Goal: Transaction & Acquisition: Book appointment/travel/reservation

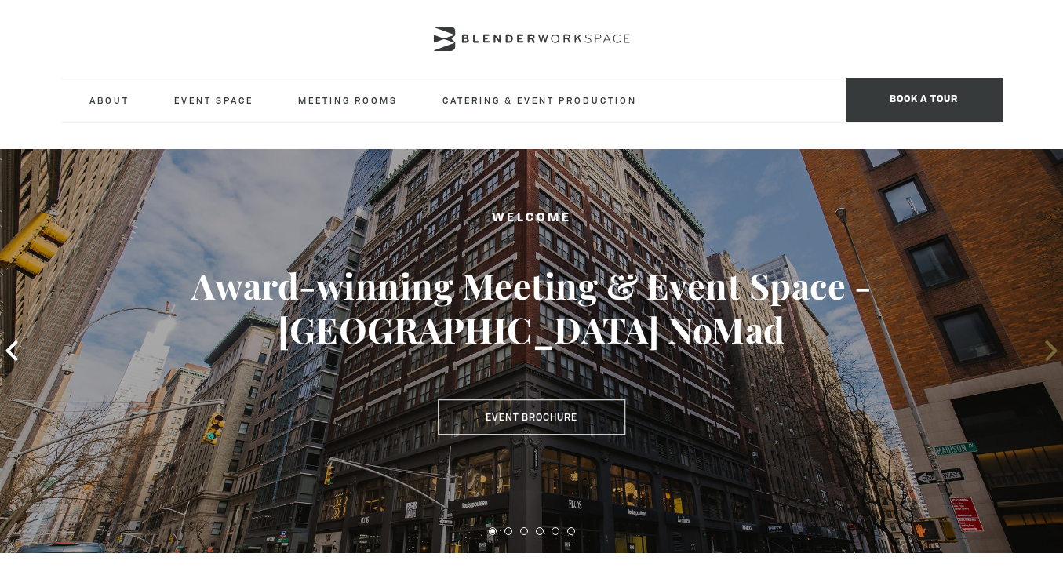
click at [1042, 347] on icon at bounding box center [1051, 350] width 20 height 20
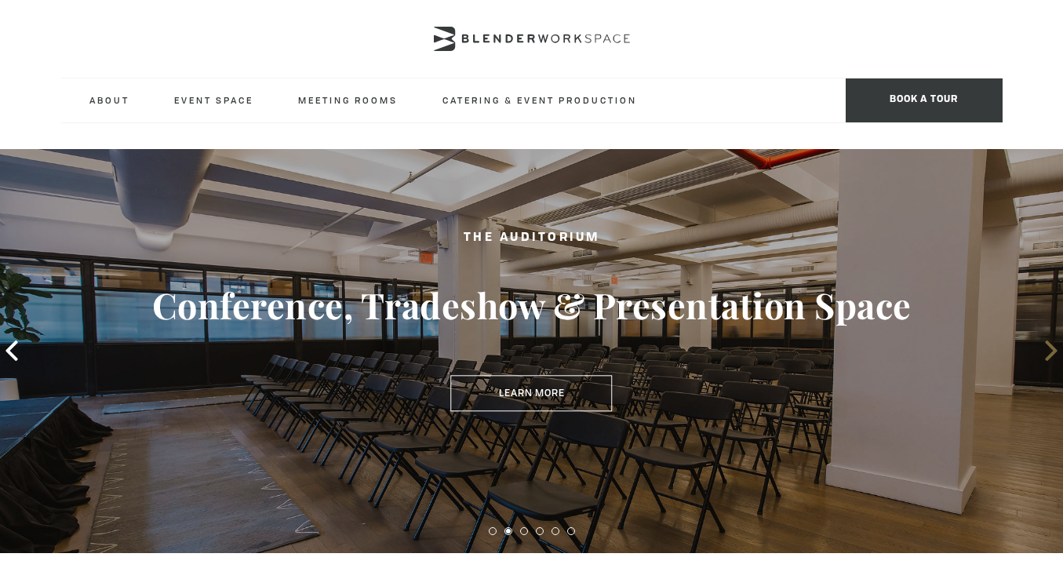
click at [1039, 346] on span at bounding box center [1051, 351] width 24 height 24
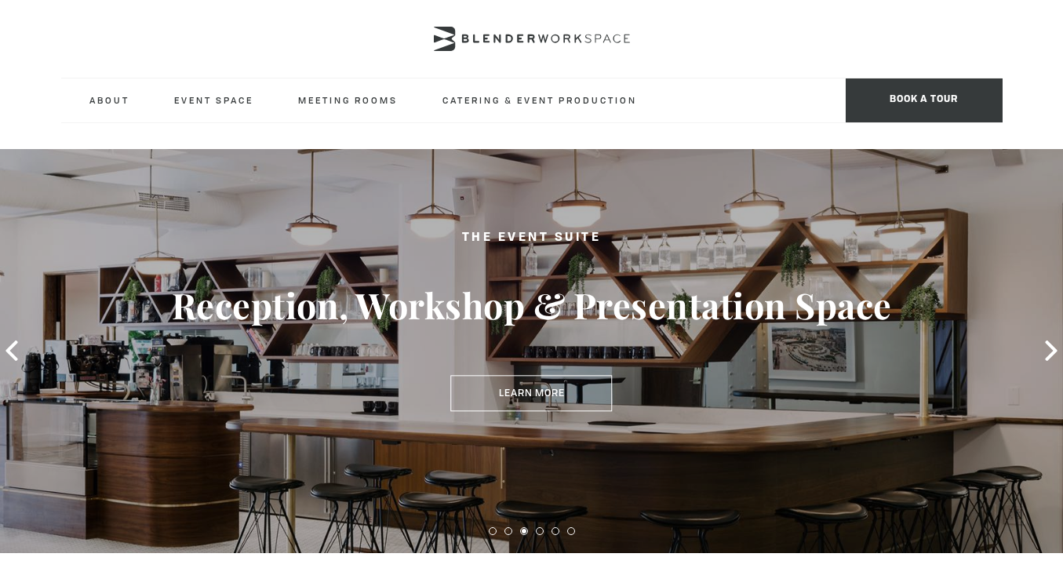
click at [1037, 346] on div "The Event Suite Reception, Workshop & Presentation Space Learn More" at bounding box center [531, 351] width 1063 height 404
click at [1039, 347] on span at bounding box center [1051, 351] width 24 height 24
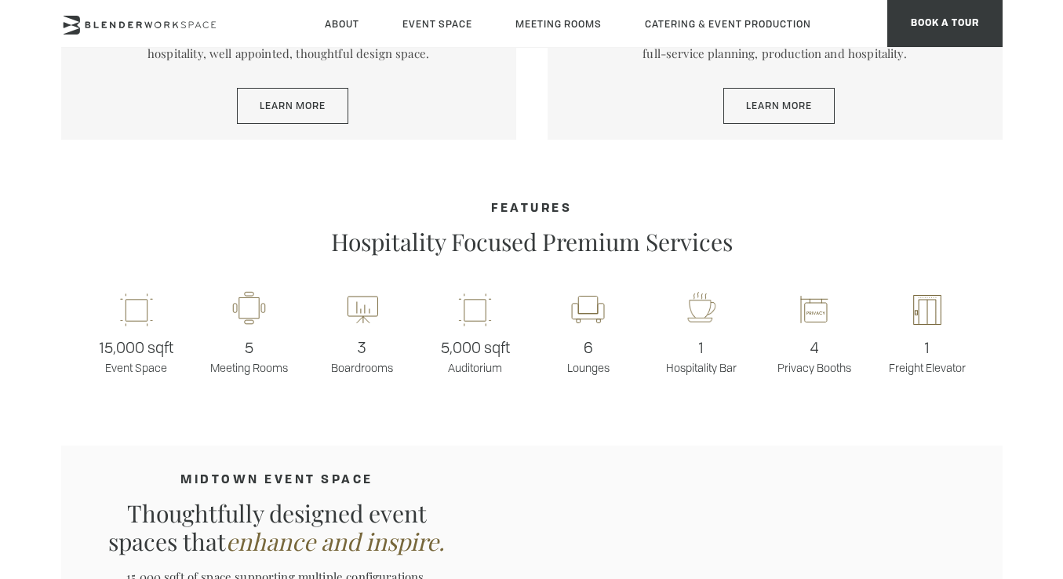
scroll to position [1044, 0]
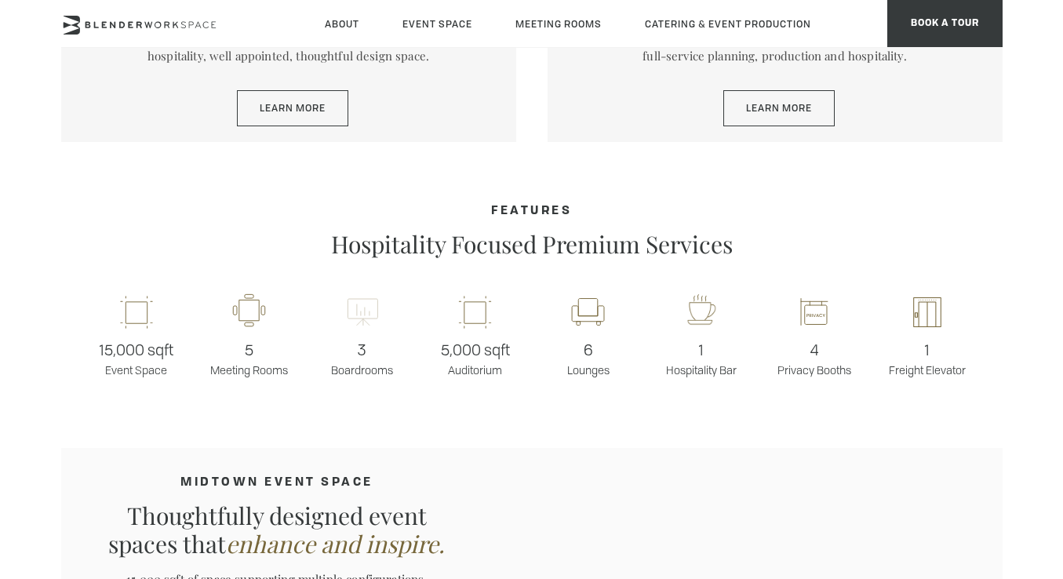
click at [361, 307] on icon at bounding box center [362, 312] width 31 height 38
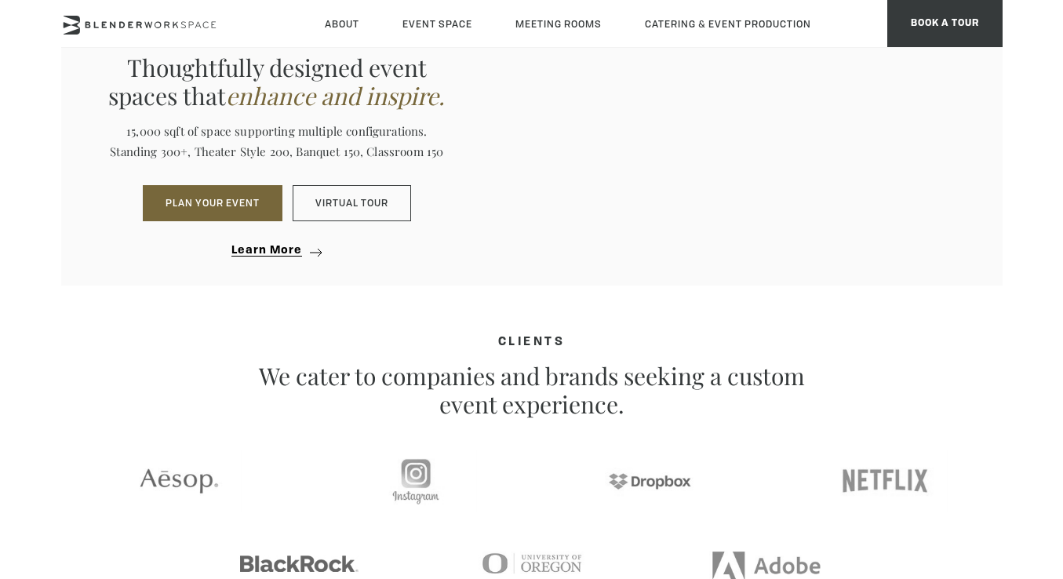
scroll to position [1258, 0]
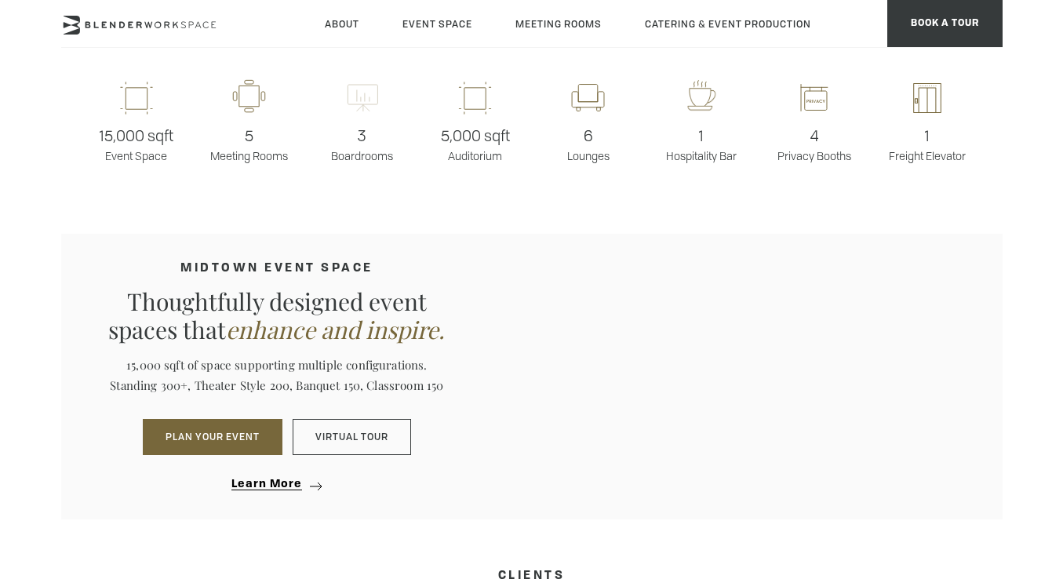
drag, startPoint x: 365, startPoint y: 165, endPoint x: 357, endPoint y: 107, distance: 58.6
click at [366, 155] on div "15,000 sqft Event Space 5 Meeting Rooms 3 Boardrooms 5,000 sqft Auditorium 6 Lo…" at bounding box center [531, 121] width 941 height 131
click at [357, 103] on icon at bounding box center [362, 98] width 31 height 38
click at [367, 136] on span "3" at bounding box center [362, 136] width 113 height 24
drag, startPoint x: 348, startPoint y: 137, endPoint x: 370, endPoint y: 135, distance: 22.1
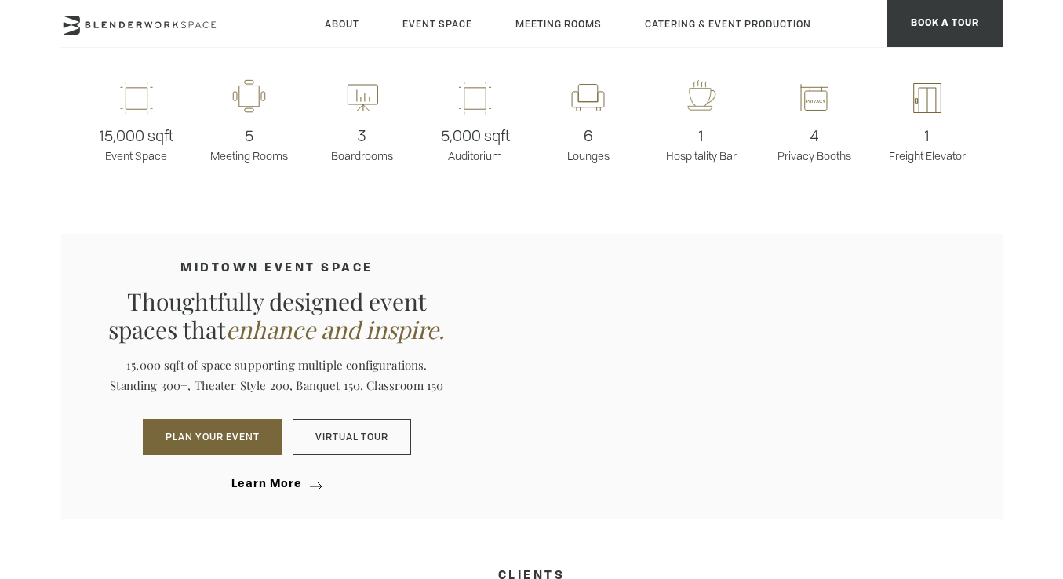
click at [354, 136] on span "3" at bounding box center [362, 136] width 113 height 24
drag, startPoint x: 369, startPoint y: 135, endPoint x: 365, endPoint y: 165, distance: 30.2
click at [369, 136] on span "3" at bounding box center [362, 136] width 113 height 24
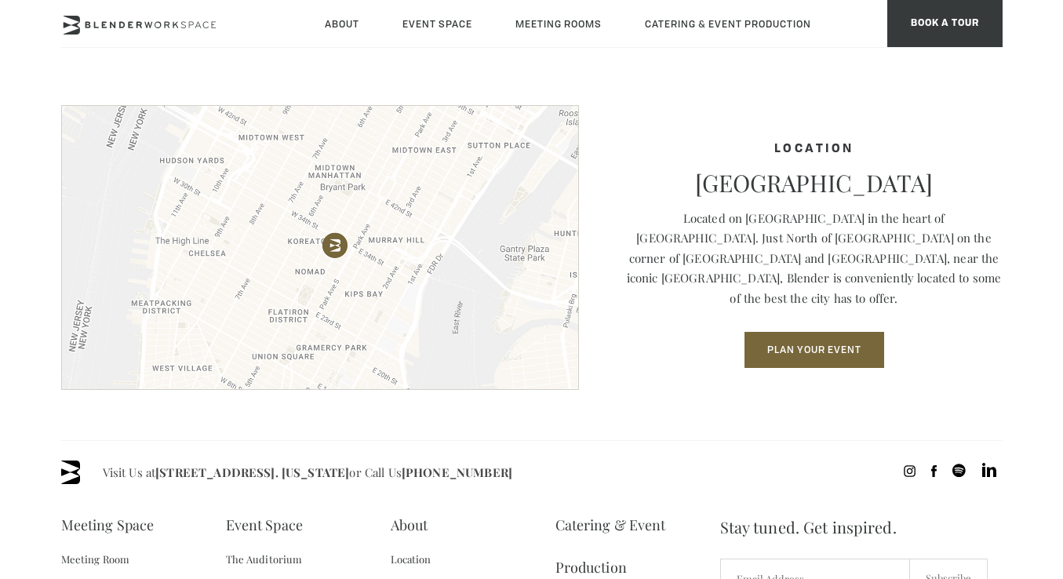
scroll to position [2087, 0]
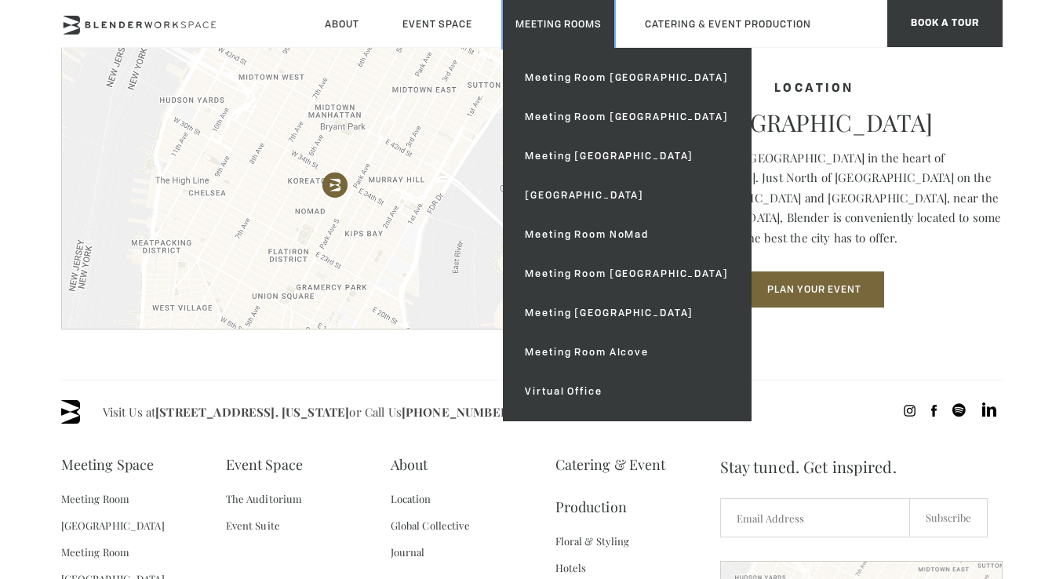
click at [568, 29] on link "Meeting Rooms" at bounding box center [558, 24] width 111 height 48
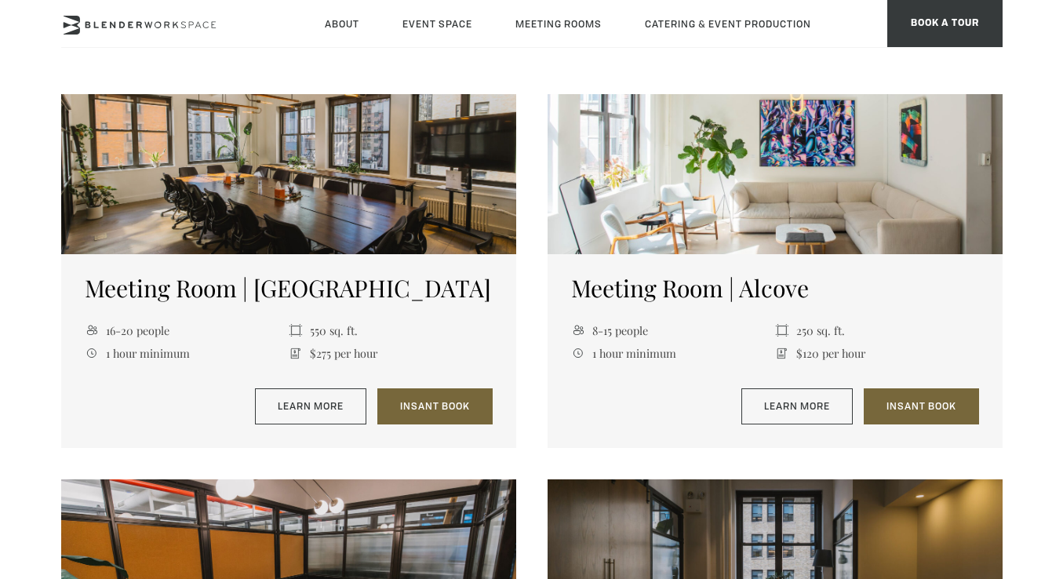
scroll to position [1543, 0]
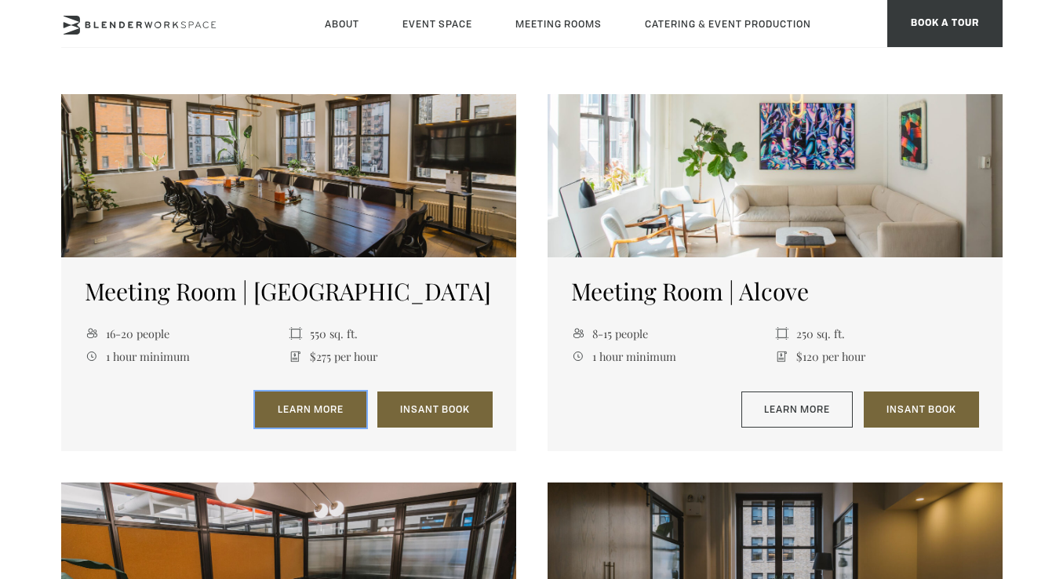
click at [332, 411] on link "Learn More" at bounding box center [310, 409] width 111 height 36
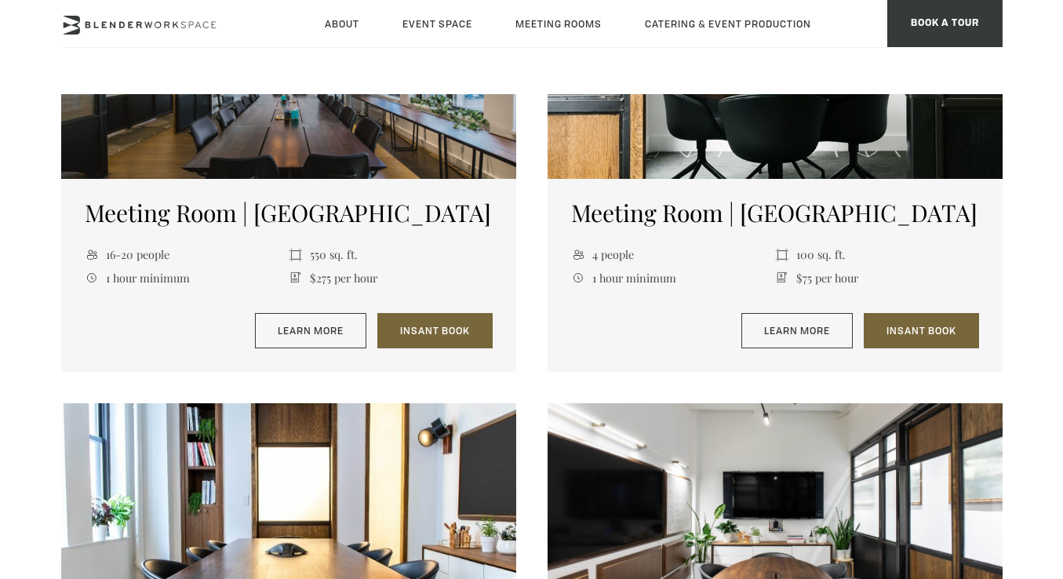
scroll to position [667, 0]
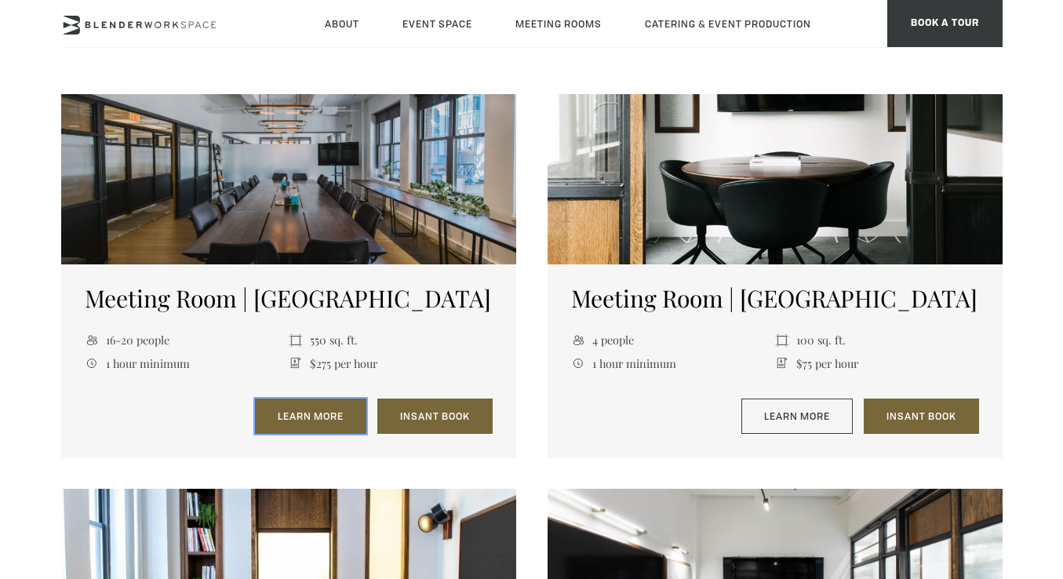
click at [315, 416] on link "Learn More" at bounding box center [310, 416] width 111 height 36
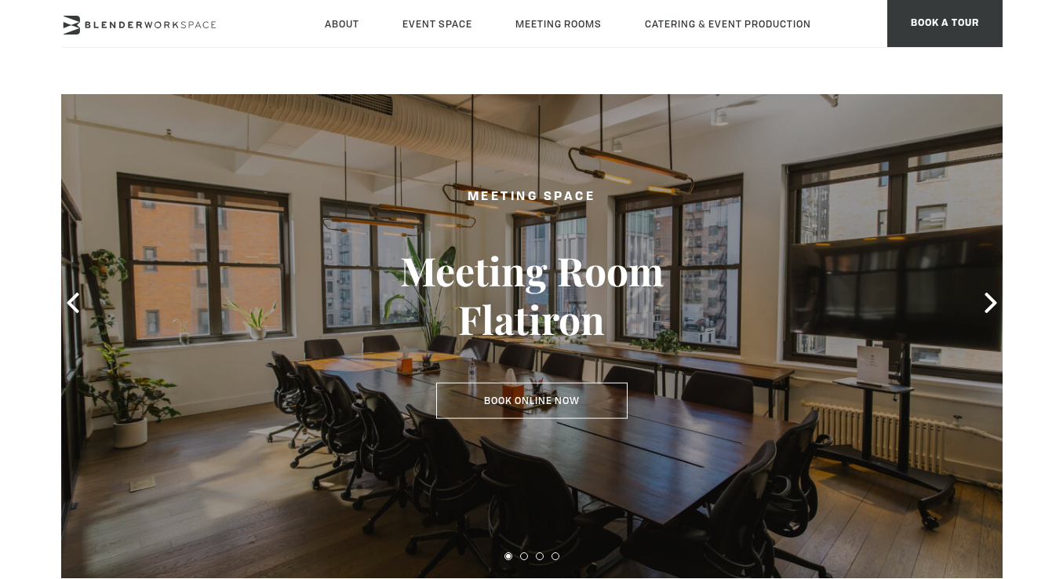
scroll to position [142, 0]
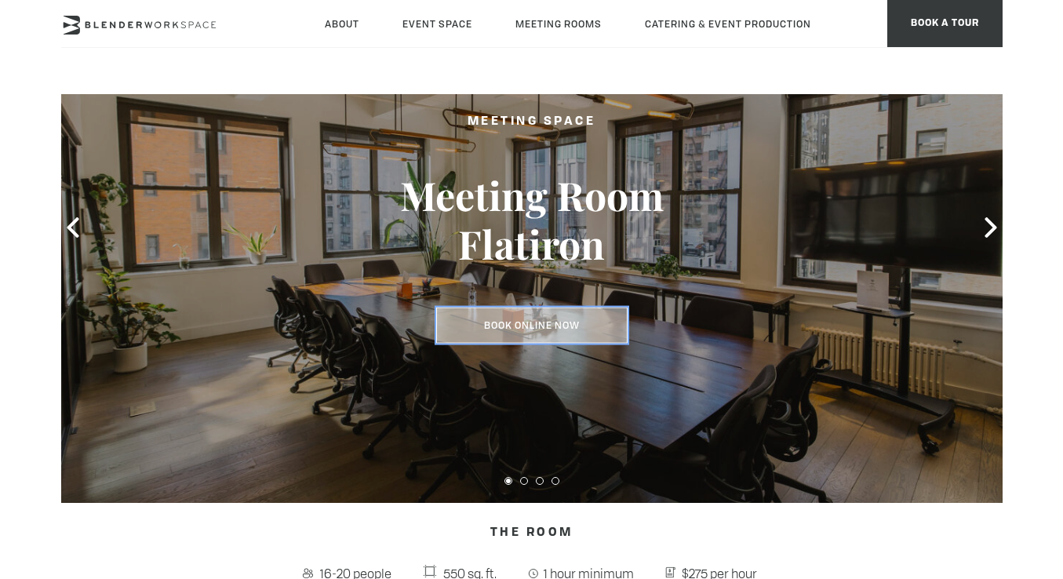
click at [579, 320] on link "Book Online Now" at bounding box center [531, 325] width 191 height 36
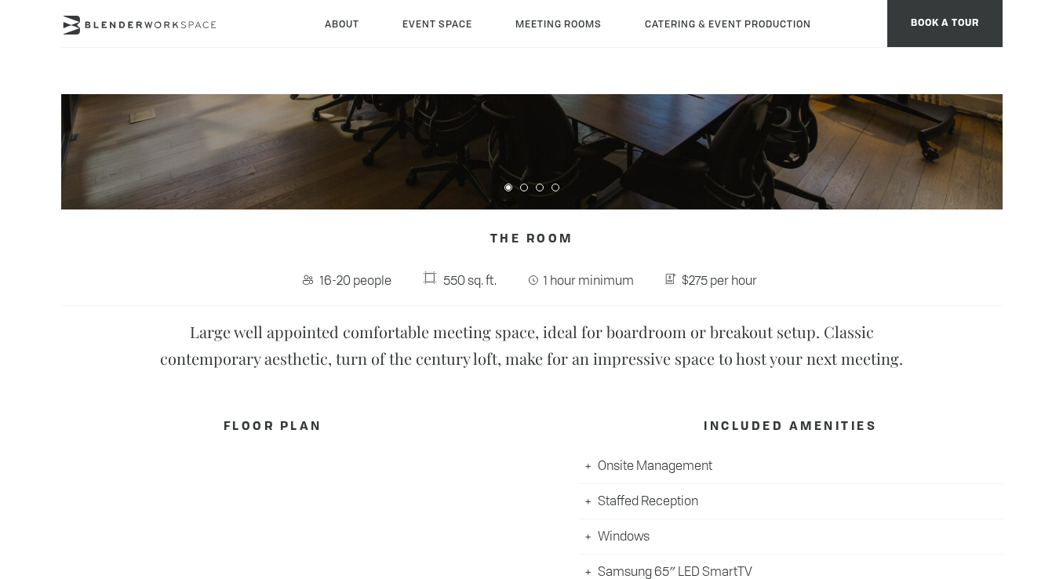
scroll to position [488, 0]
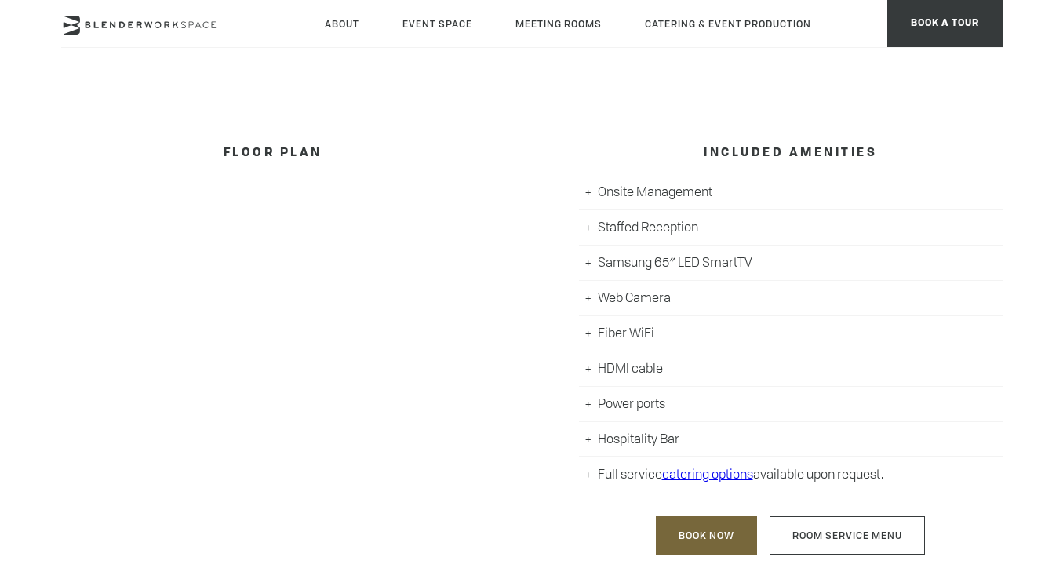
scroll to position [719, 0]
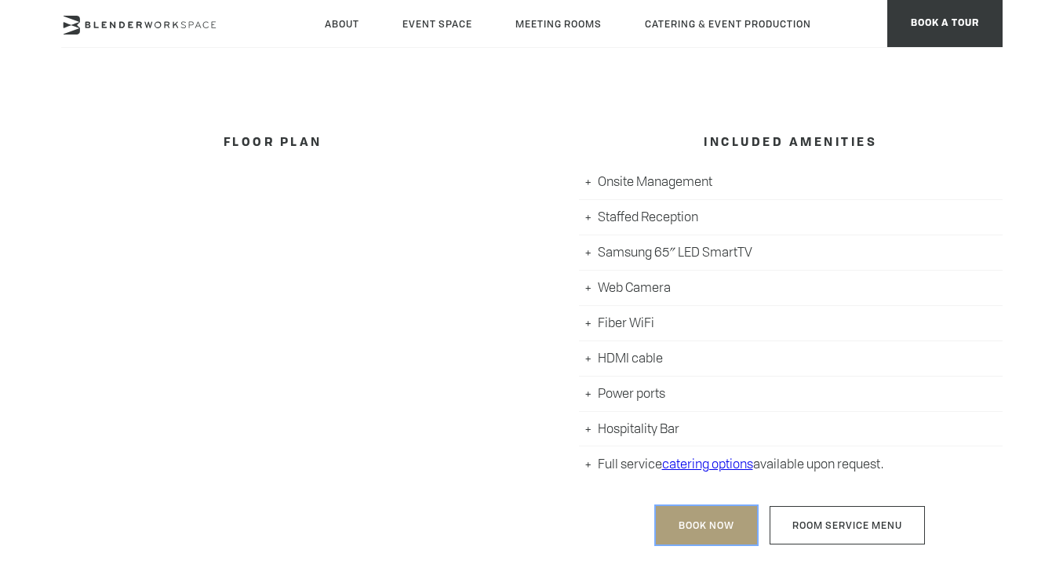
click at [685, 518] on link "Book Now" at bounding box center [706, 525] width 101 height 38
